Goal: Check status: Check status

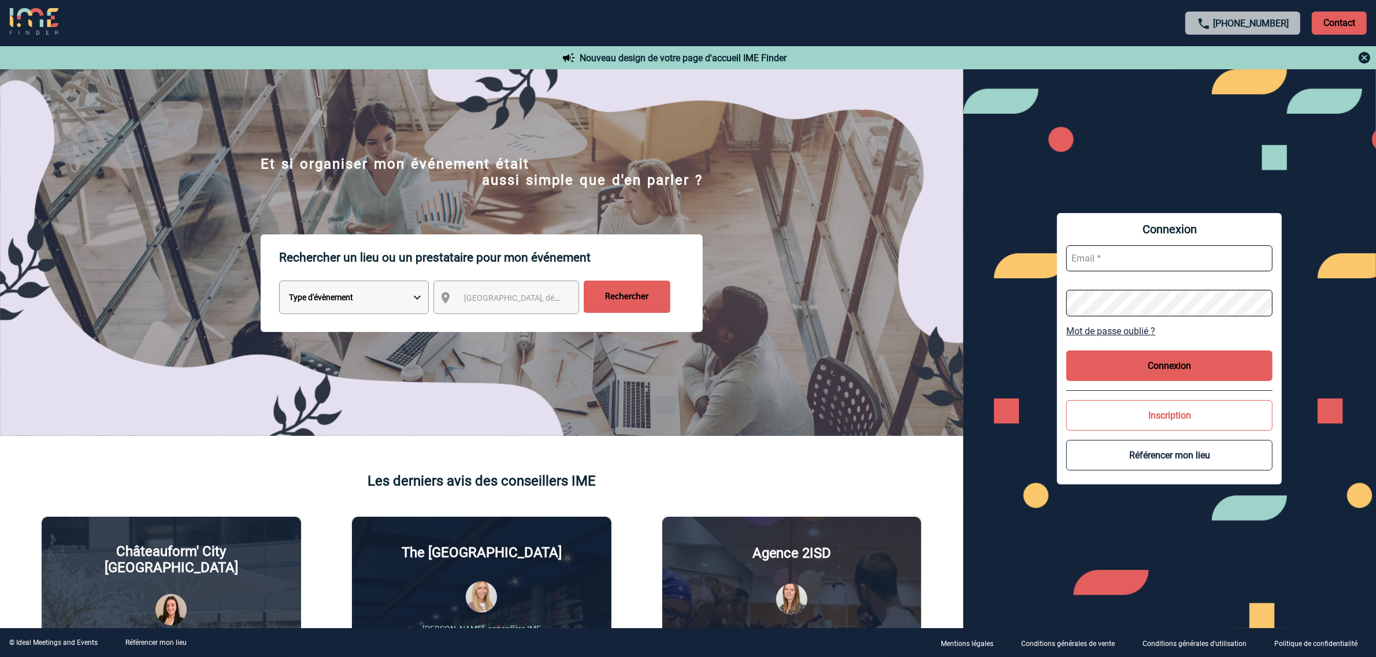
type input "ltrellu@ime-groupe.com"
click at [1116, 359] on button "Connexion" at bounding box center [1169, 366] width 206 height 31
click at [1110, 363] on button "Connexion" at bounding box center [1169, 366] width 206 height 31
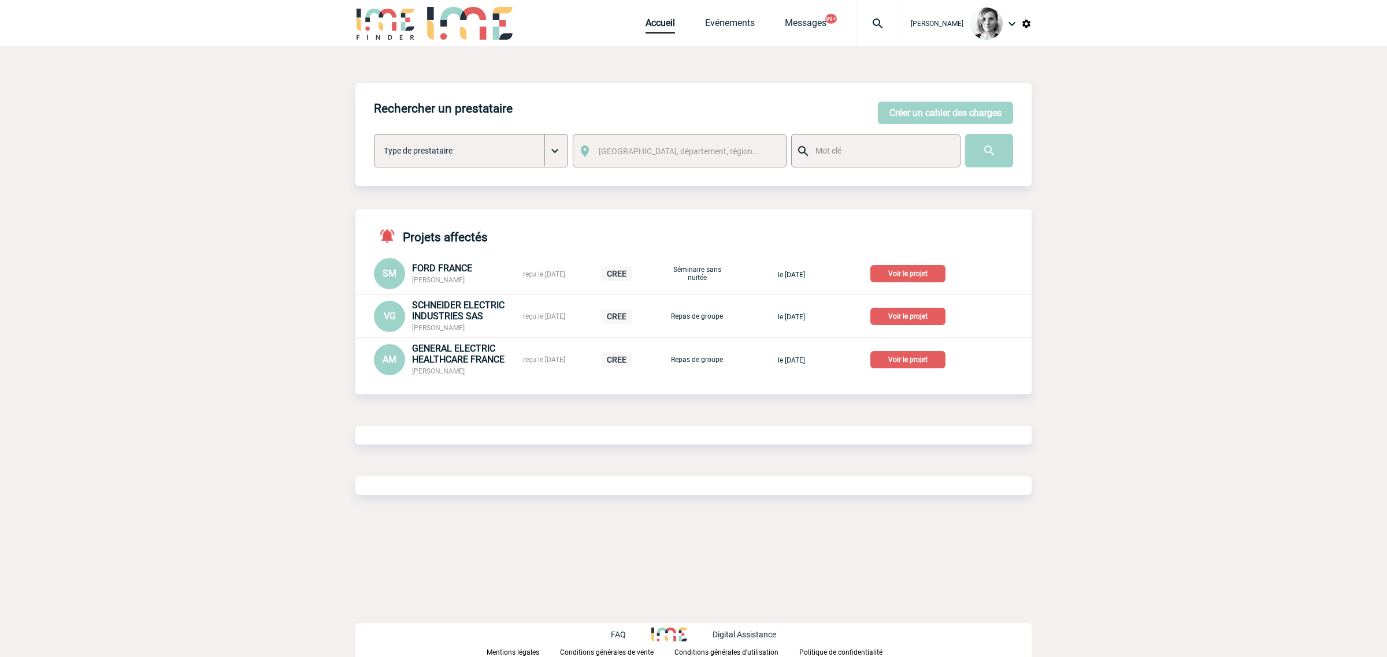
click at [884, 24] on img at bounding box center [878, 24] width 42 height 14
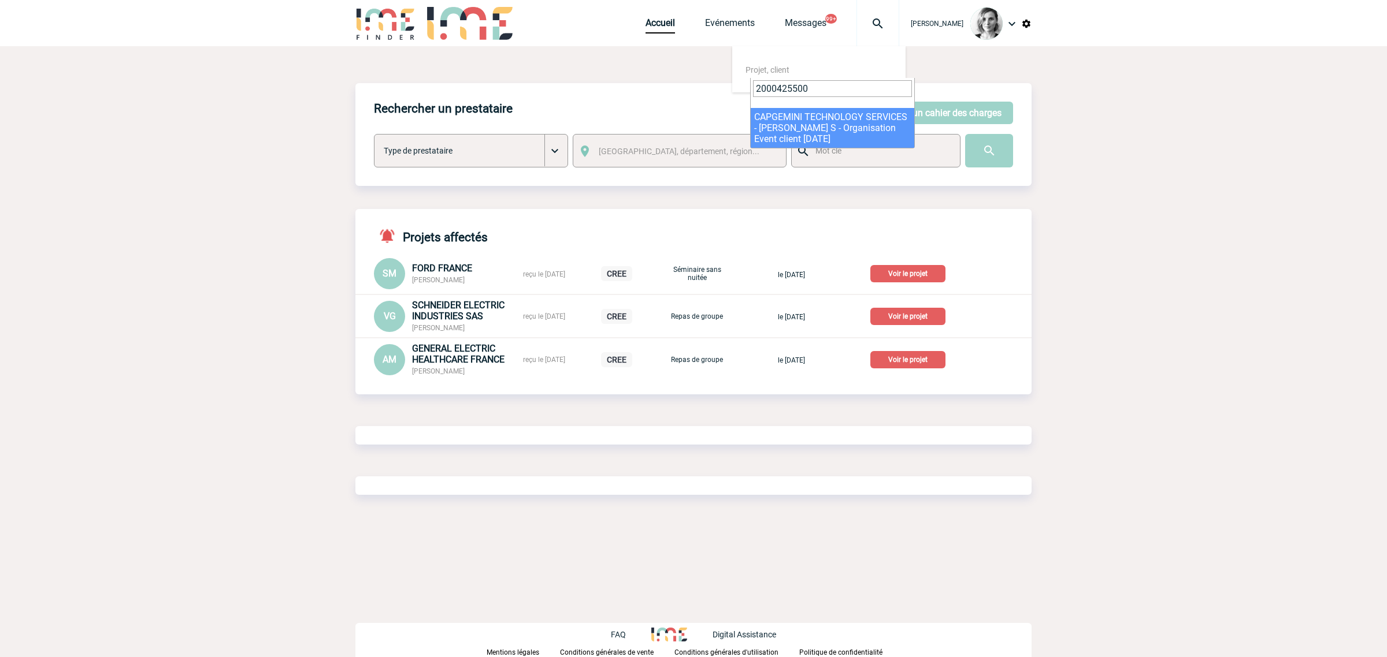
type input "2000425500"
select select "25001"
